Goal: Task Accomplishment & Management: Use online tool/utility

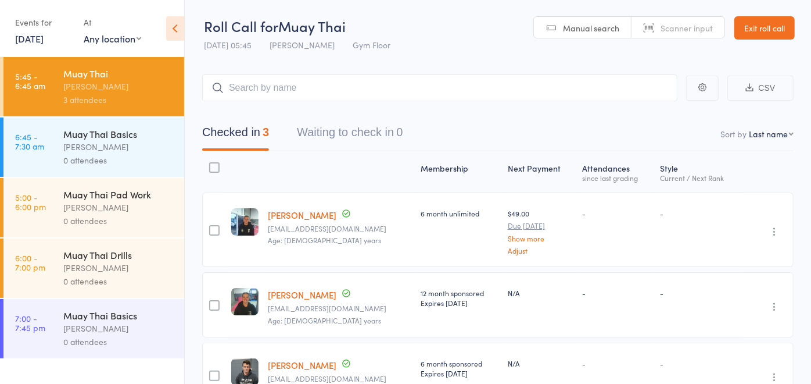
click at [106, 149] on div "[PERSON_NAME]" at bounding box center [118, 146] width 111 height 13
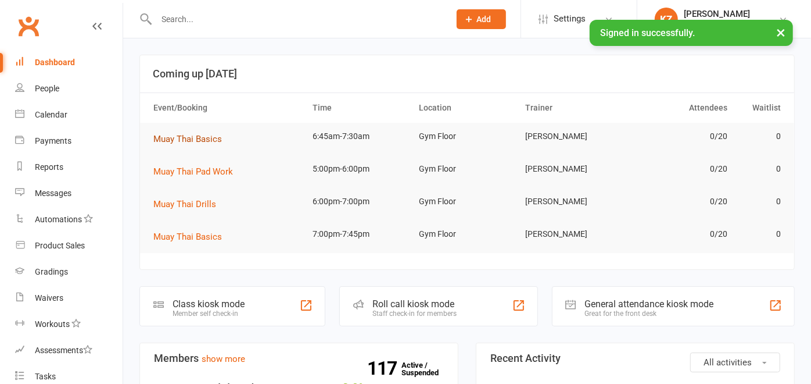
click at [213, 142] on span "Muay Thai Basics" at bounding box center [187, 139] width 69 height 10
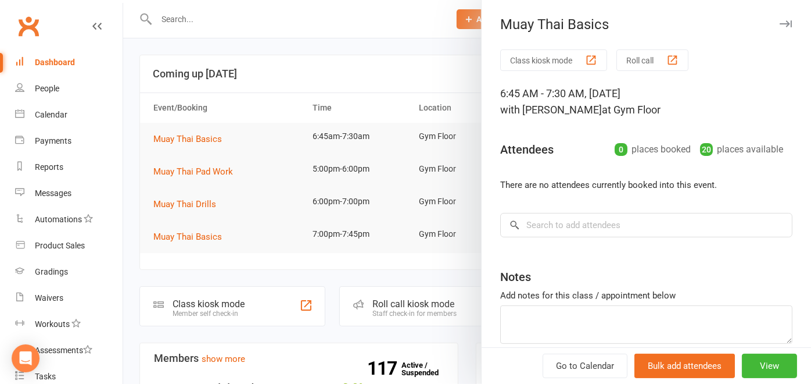
click at [632, 52] on button "Roll call" at bounding box center [653, 60] width 72 height 22
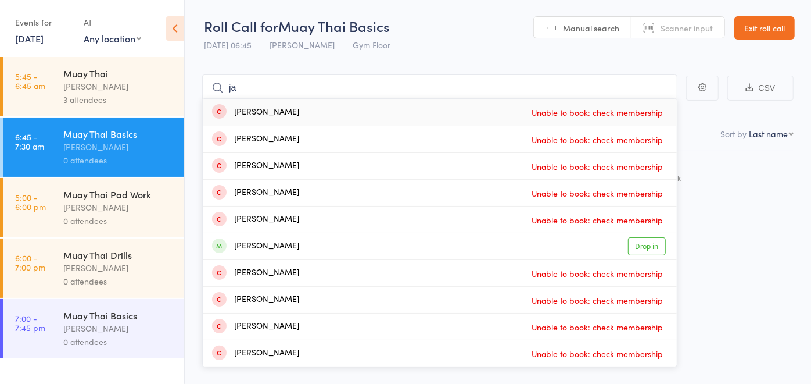
type input "j"
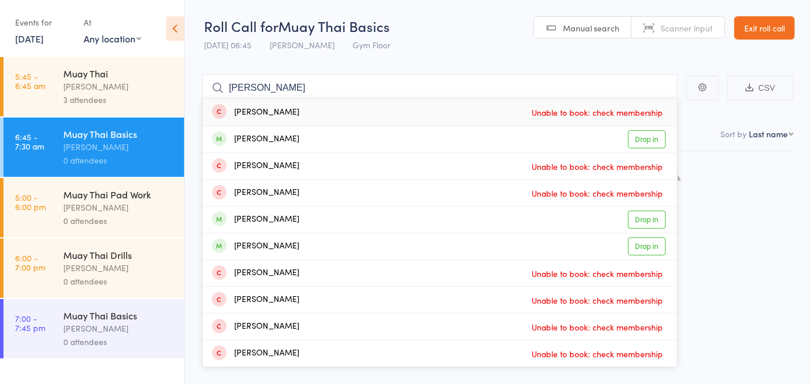
type input "joe"
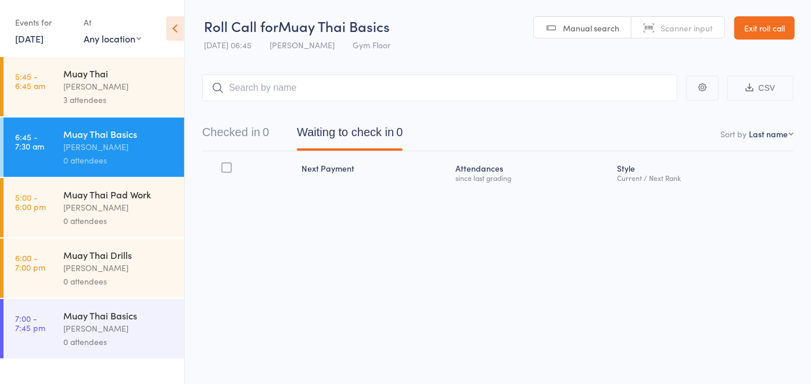
click at [774, 20] on link "Exit roll call" at bounding box center [765, 27] width 60 height 23
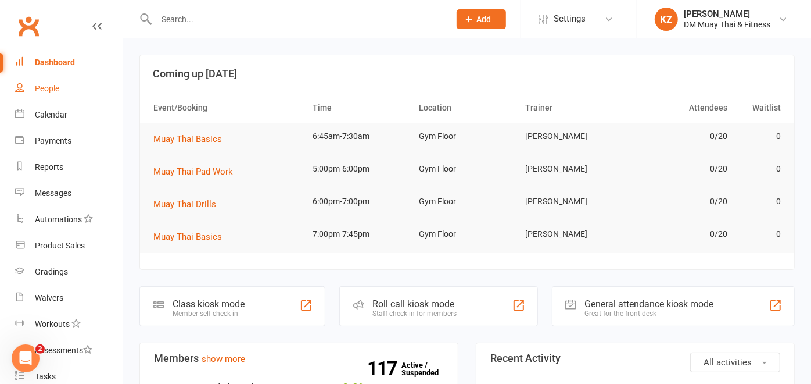
click at [60, 78] on link "People" at bounding box center [69, 89] width 108 height 26
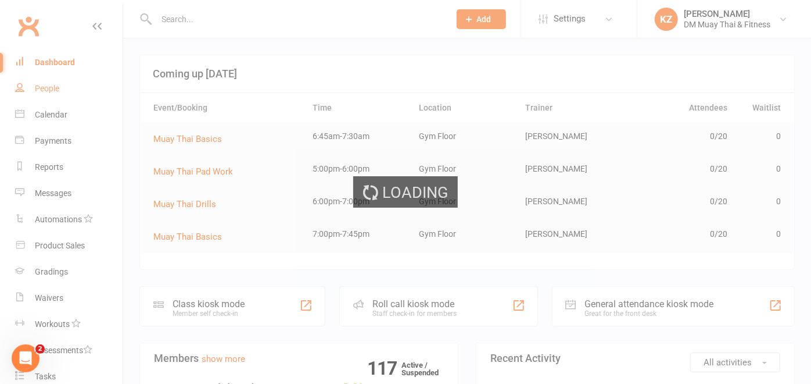
select select "100"
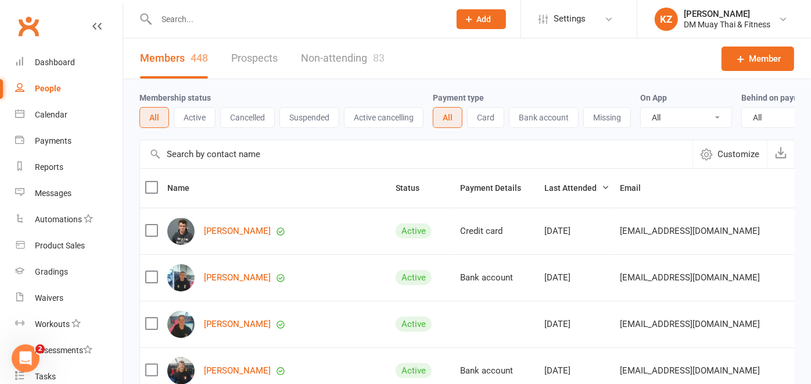
click at [223, 159] on input "text" at bounding box center [416, 154] width 553 height 28
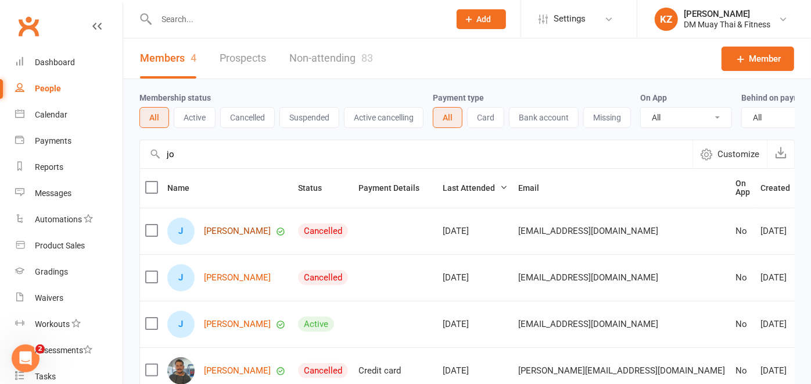
type input "j"
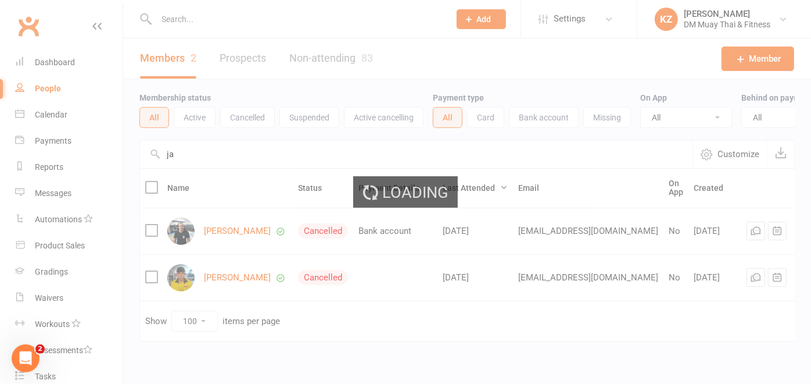
type input "j"
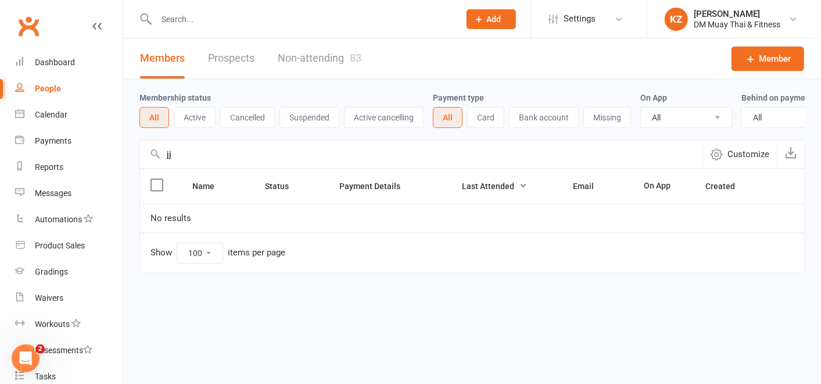
type input "j"
type input "g"
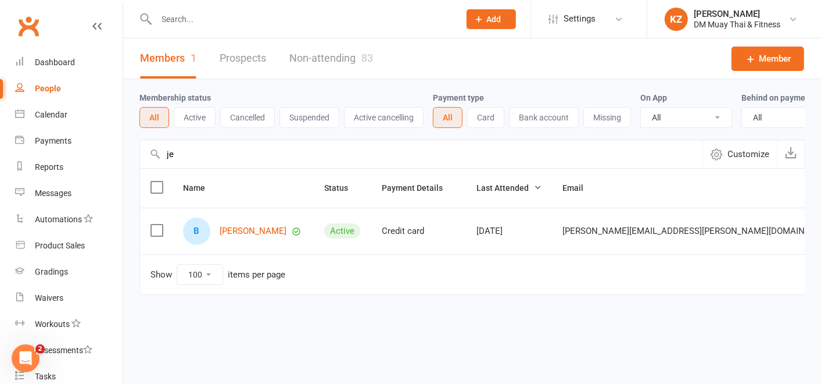
type input "j"
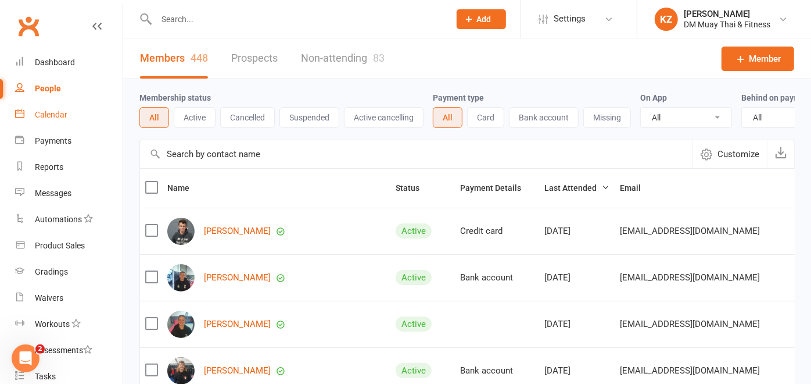
click at [56, 111] on div "Calendar" at bounding box center [51, 114] width 33 height 9
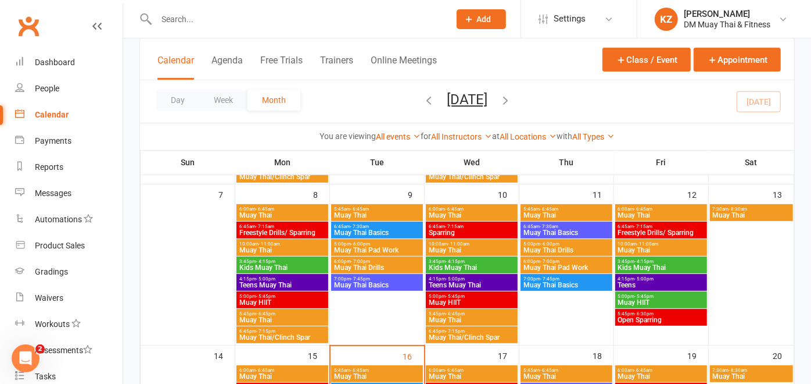
scroll to position [223, 0]
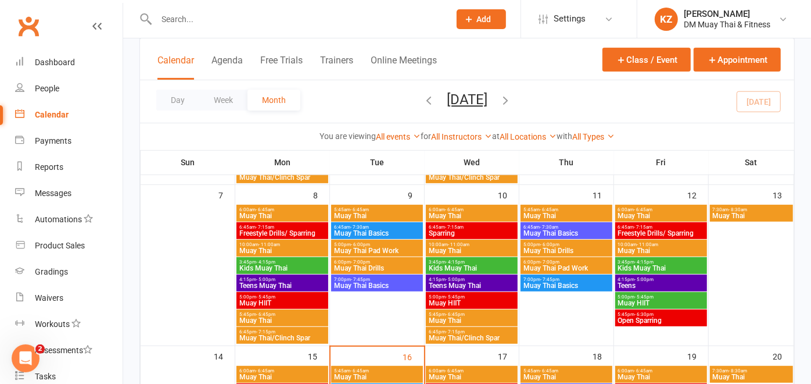
click at [559, 230] on span "Muay Thai Basics" at bounding box center [566, 233] width 87 height 7
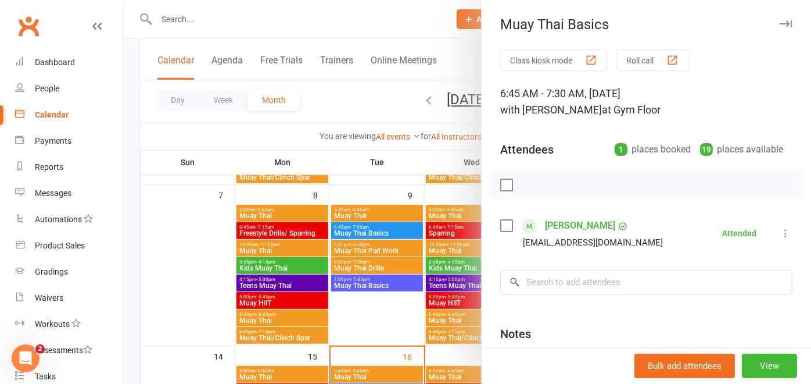
click at [385, 227] on div at bounding box center [467, 192] width 688 height 384
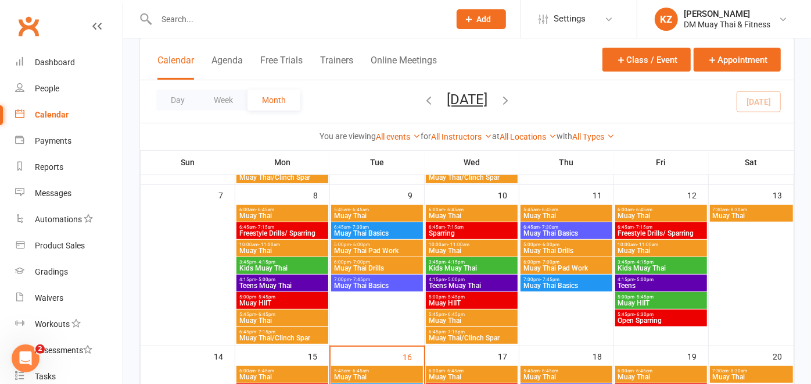
click at [385, 227] on span "6:45am - 7:30am" at bounding box center [377, 226] width 87 height 5
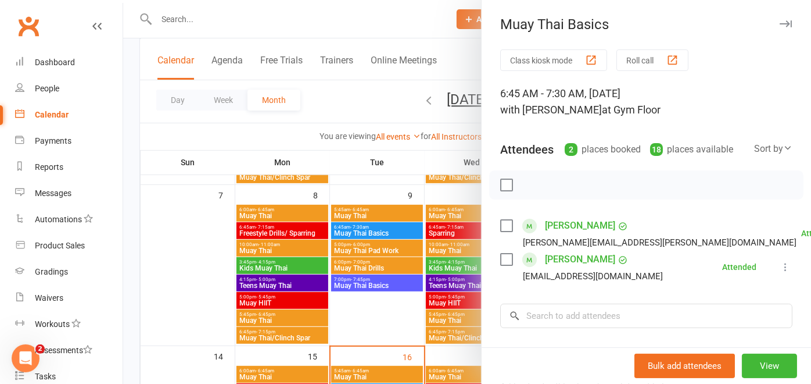
click at [553, 220] on link "[PERSON_NAME]" at bounding box center [580, 225] width 70 height 19
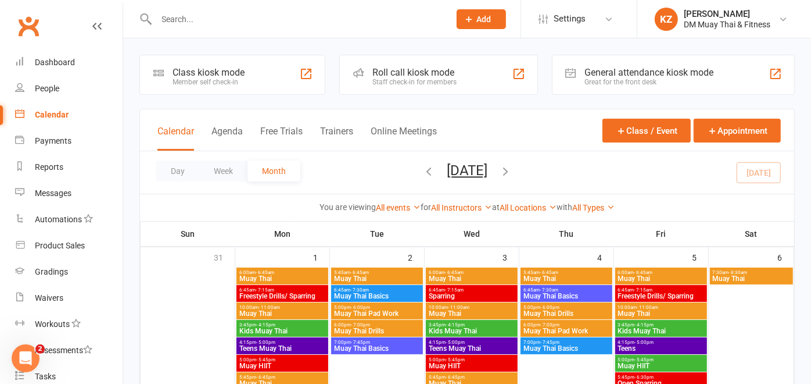
click at [356, 287] on span "- 7:30am" at bounding box center [359, 289] width 19 height 5
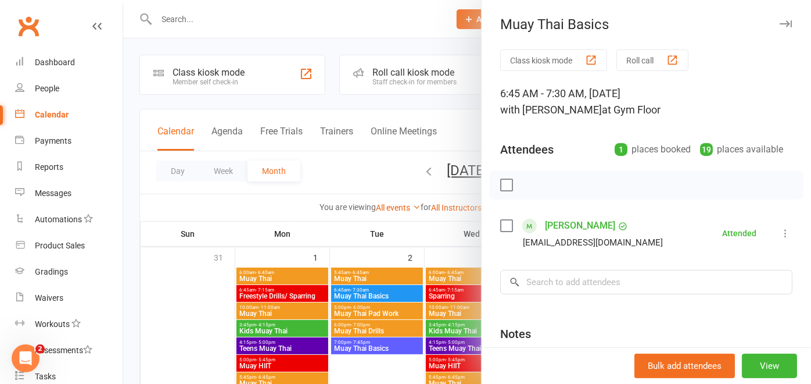
click at [382, 255] on div at bounding box center [467, 192] width 688 height 384
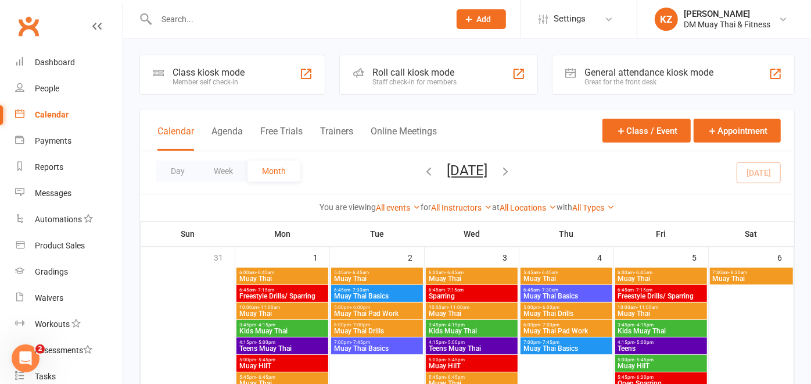
click at [554, 292] on span "Muay Thai Basics" at bounding box center [566, 295] width 87 height 7
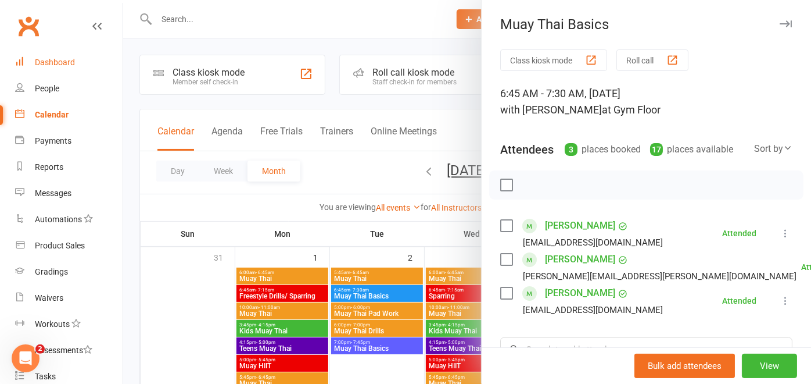
click at [56, 60] on div "Dashboard" at bounding box center [55, 62] width 40 height 9
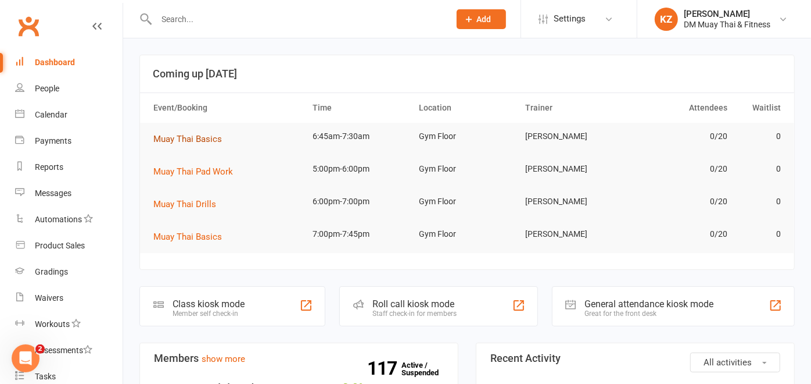
click at [216, 141] on span "Muay Thai Basics" at bounding box center [187, 139] width 69 height 10
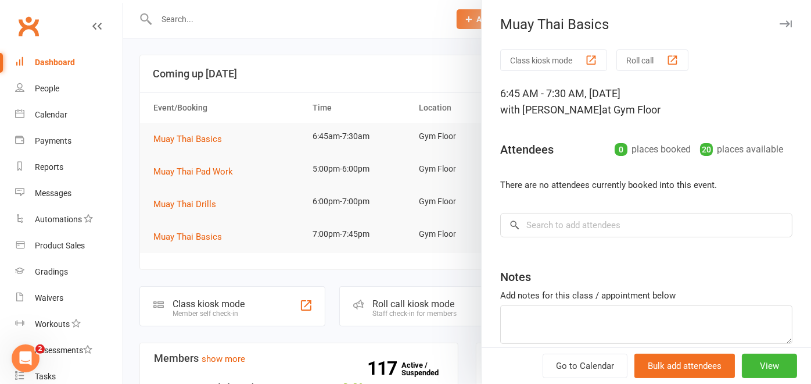
click at [646, 59] on button "Roll call" at bounding box center [653, 60] width 72 height 22
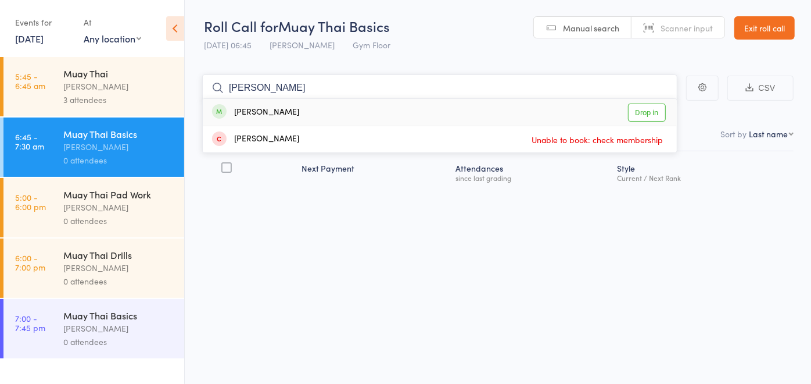
type input "[PERSON_NAME]"
click at [647, 116] on link "Drop in" at bounding box center [647, 112] width 38 height 18
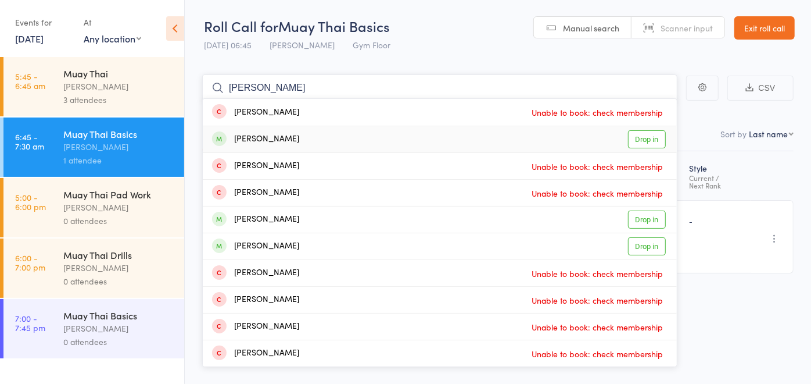
type input "[PERSON_NAME]"
click at [661, 139] on link "Drop in" at bounding box center [647, 139] width 38 height 18
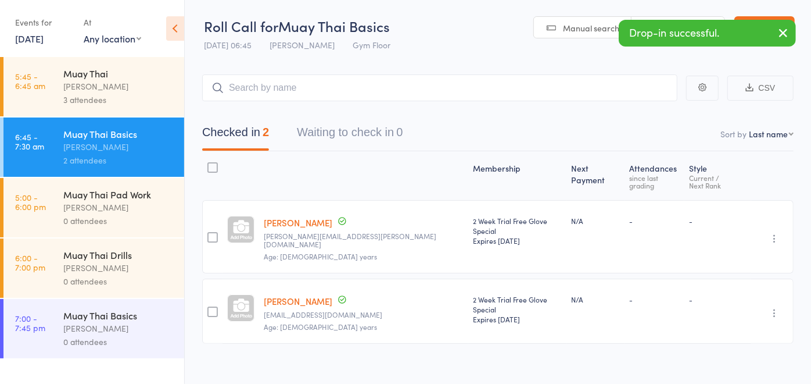
click at [747, 16] on link "Exit roll call" at bounding box center [765, 27] width 60 height 23
